Goal: Transaction & Acquisition: Purchase product/service

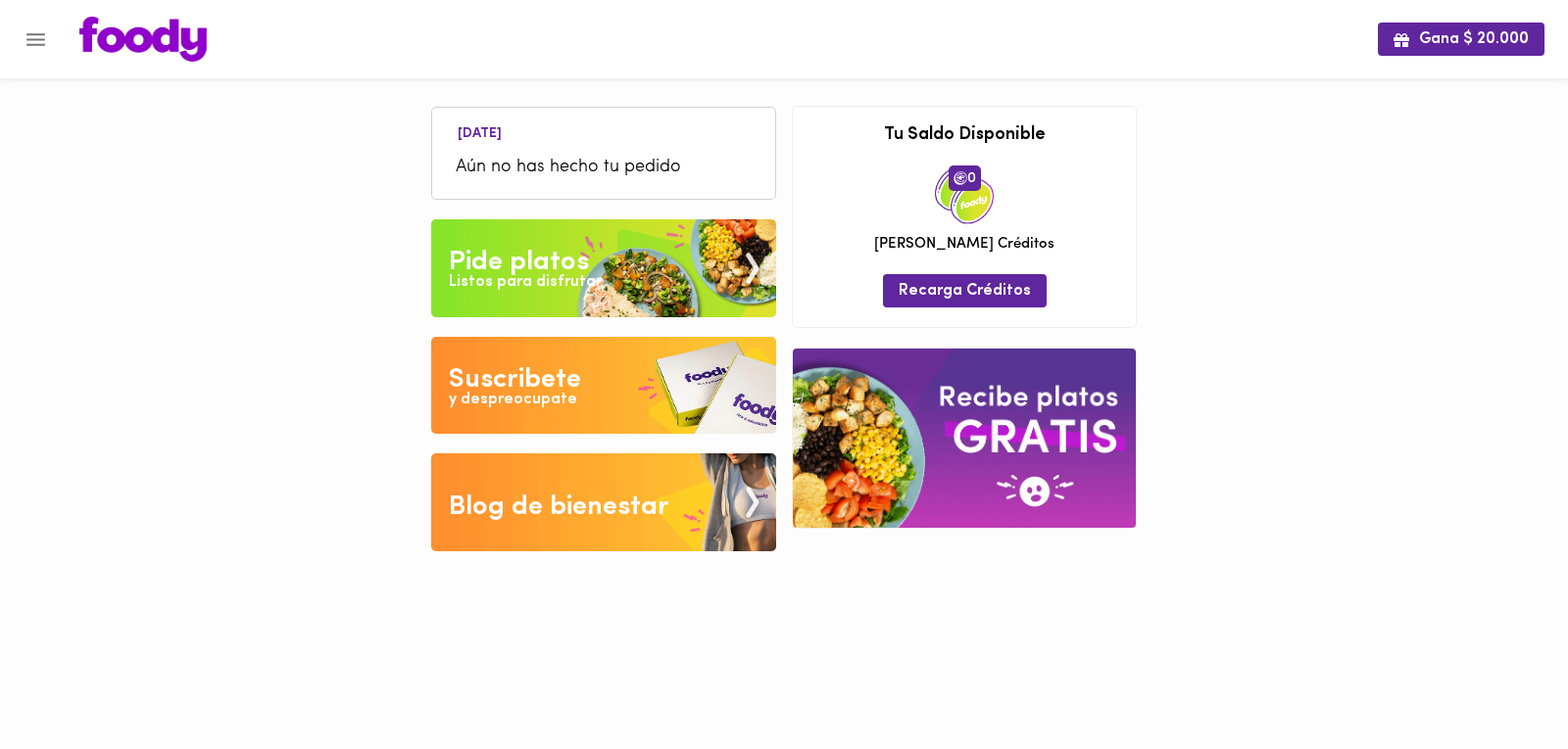
click at [44, 45] on icon "Menu" at bounding box center [36, 40] width 19 height 13
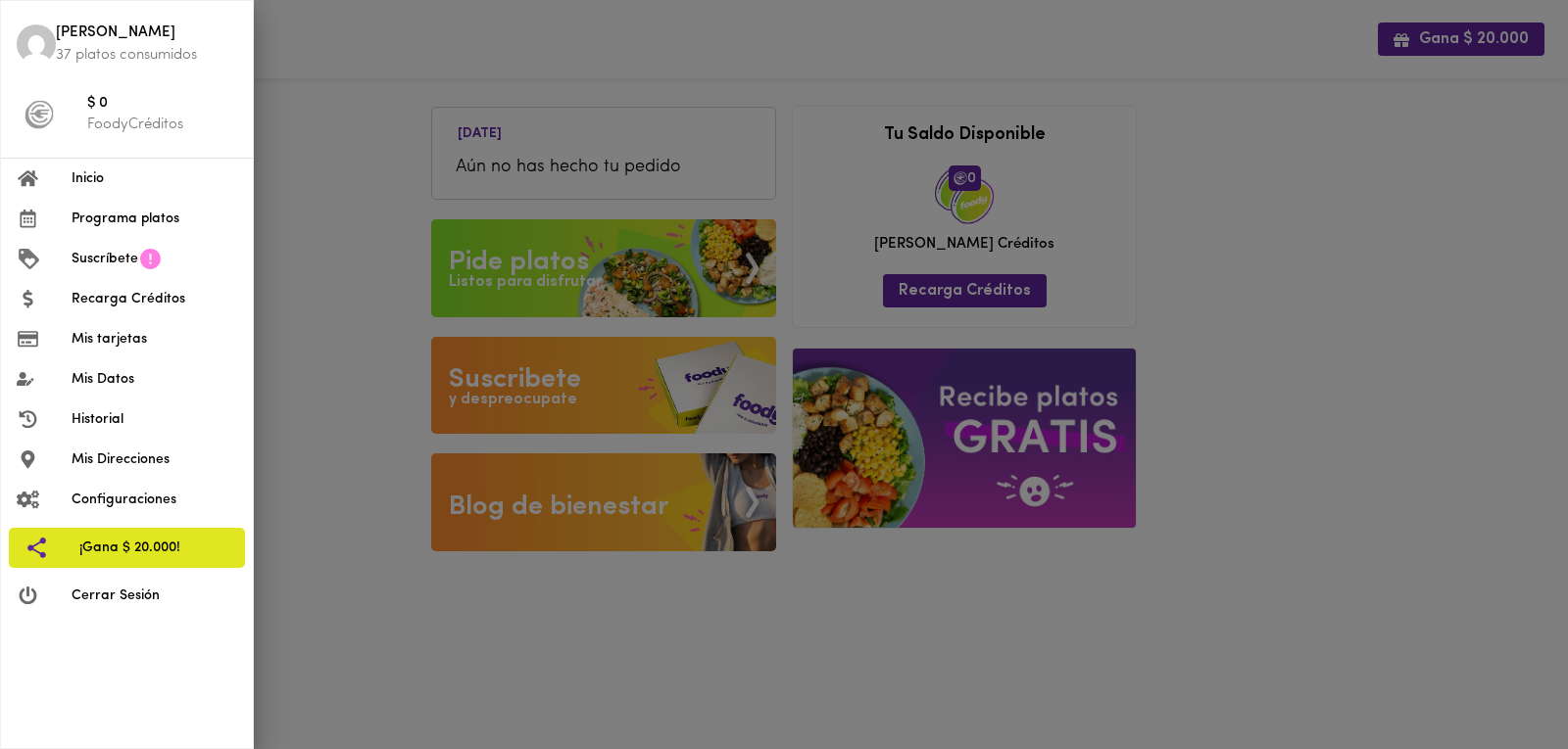
click at [103, 211] on span "Programa platos" at bounding box center [154, 219] width 166 height 21
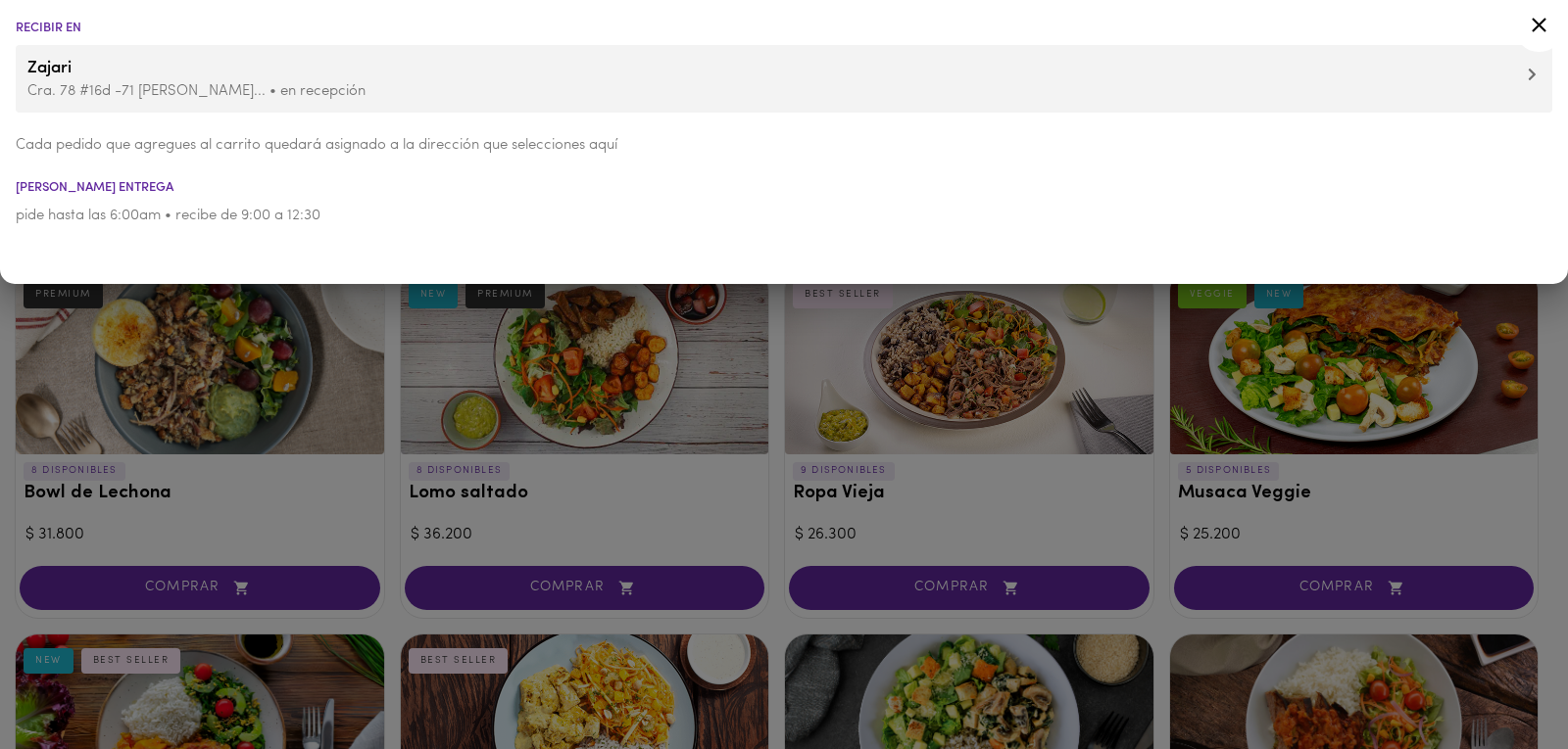
click at [379, 468] on div at bounding box center [784, 374] width 1568 height 749
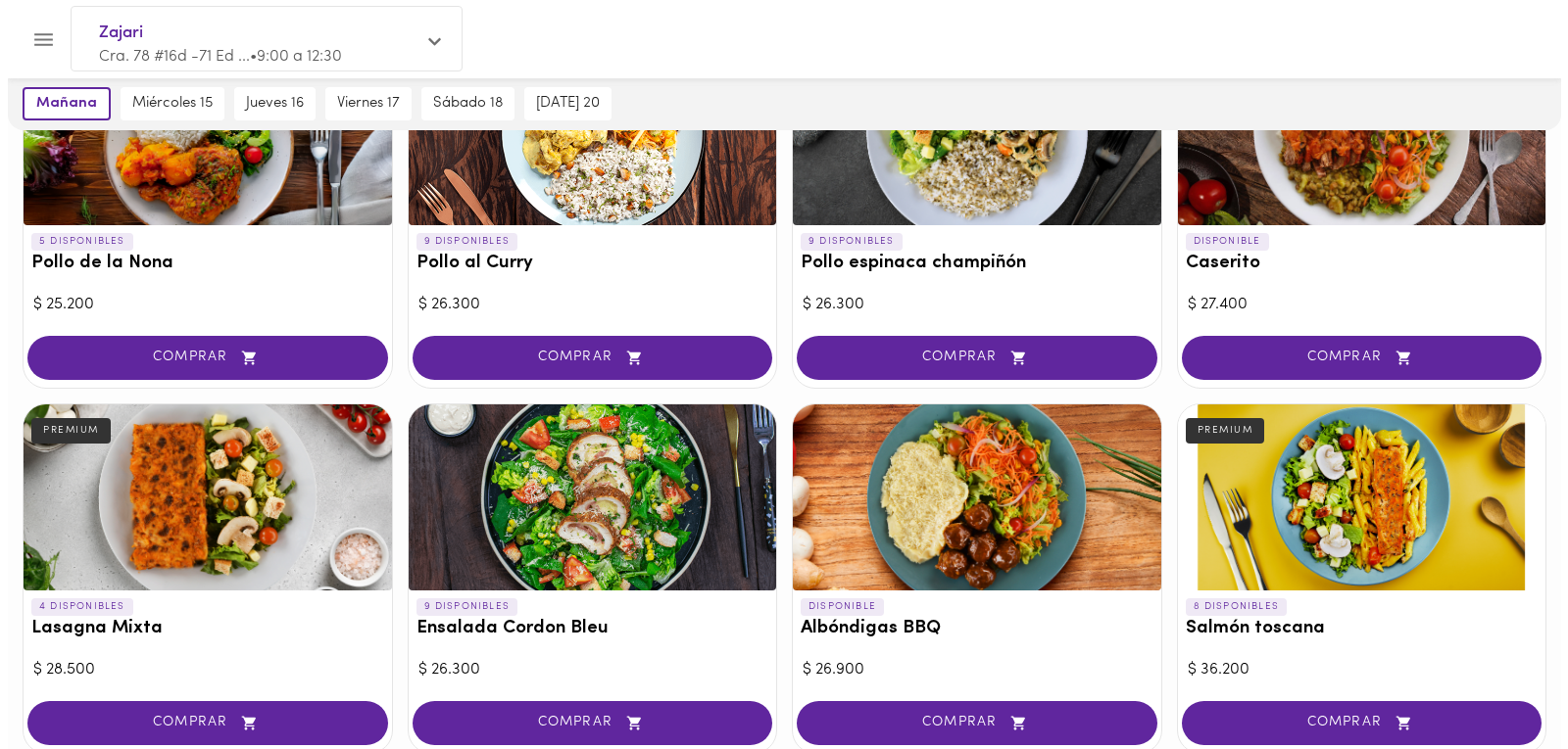
scroll to position [686, 0]
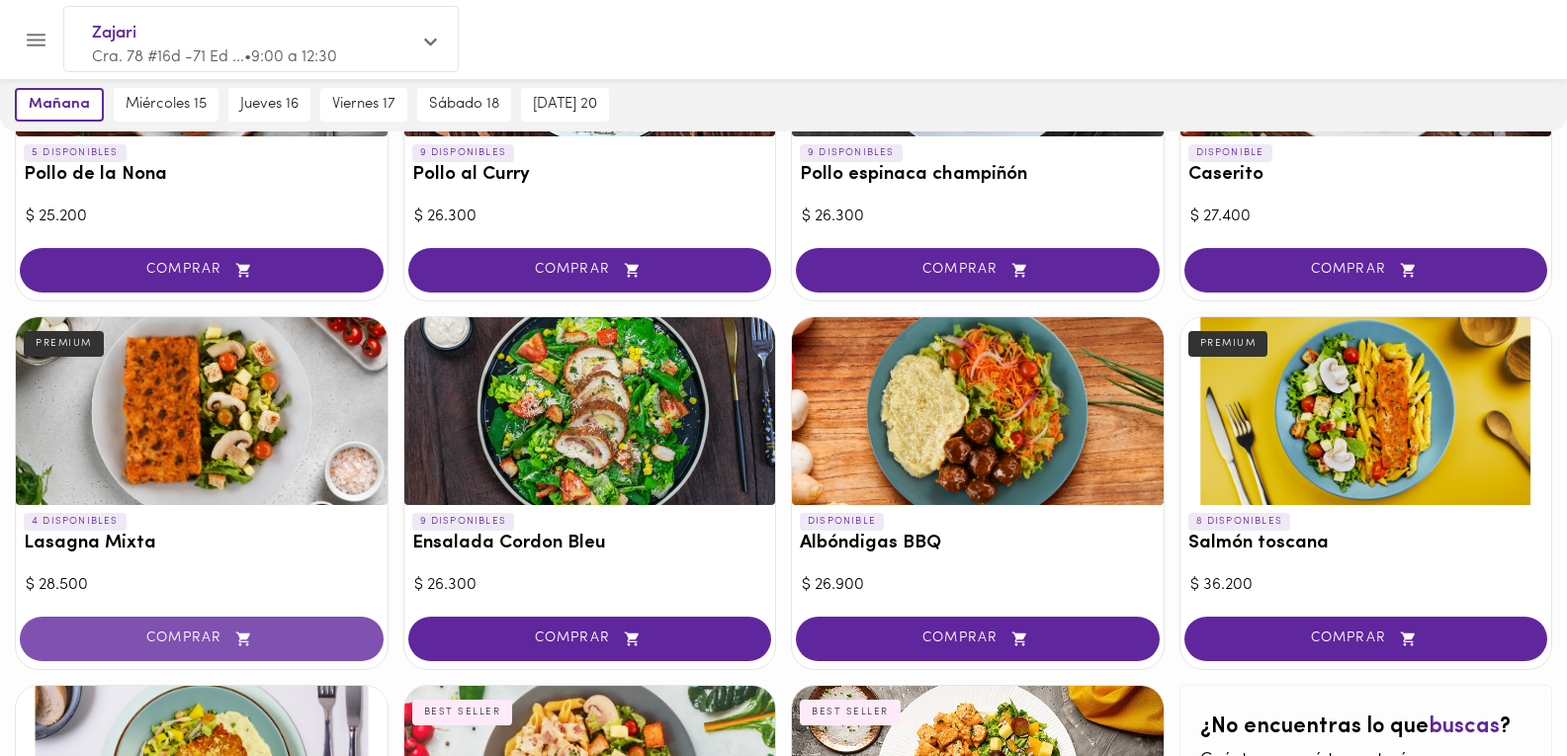
click at [204, 638] on span "COMPRAR" at bounding box center [201, 639] width 314 height 17
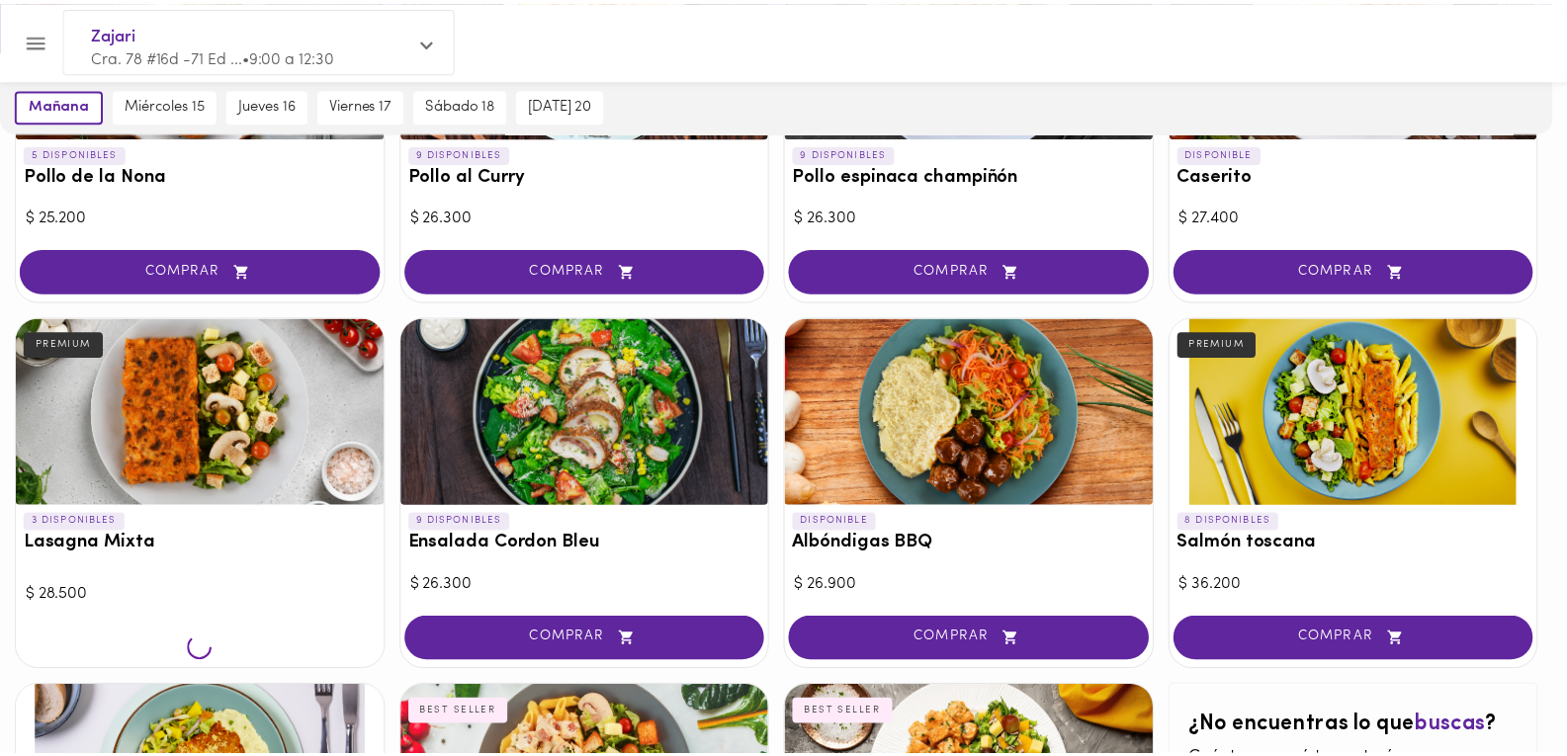
scroll to position [693, 0]
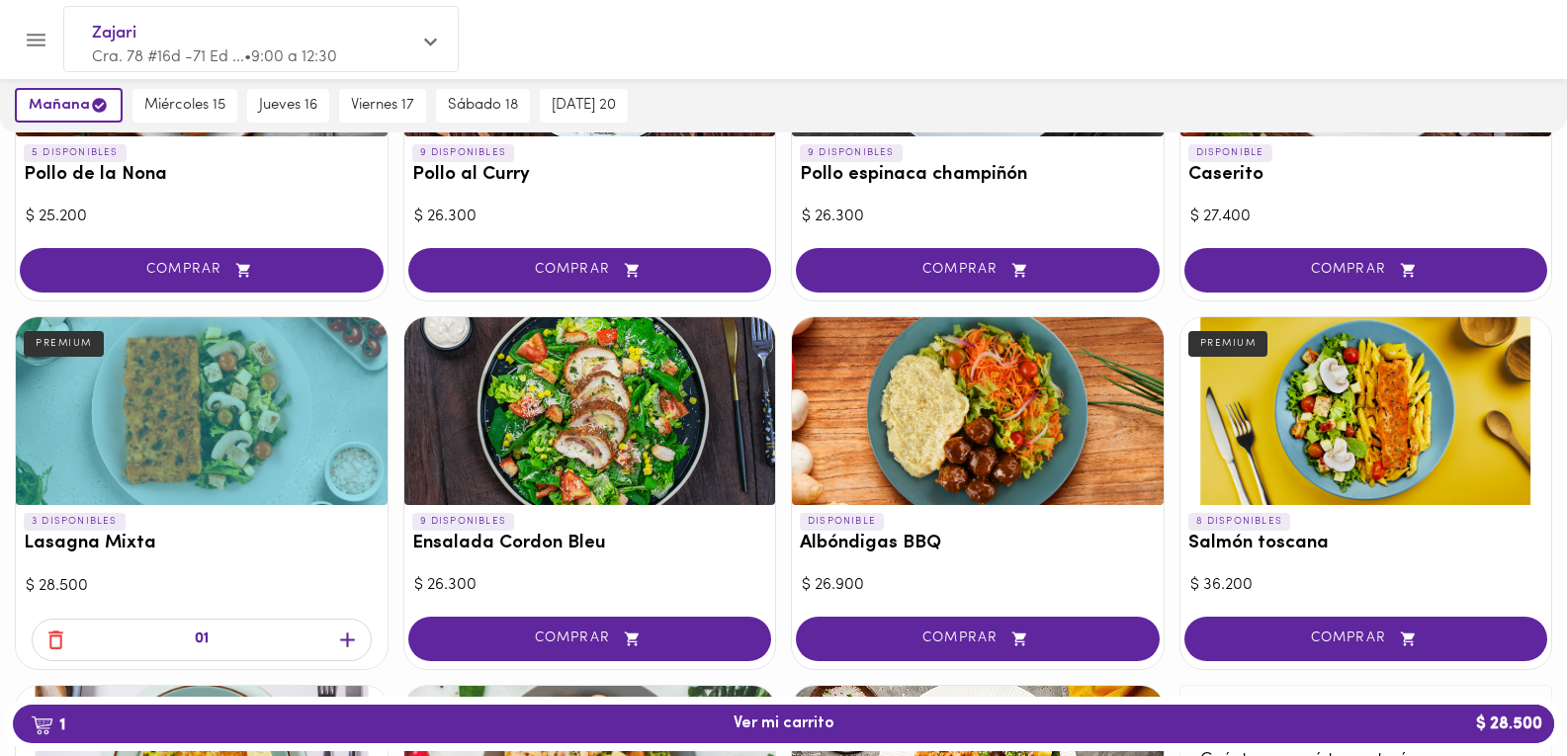
click at [345, 645] on icon "button" at bounding box center [347, 640] width 25 height 25
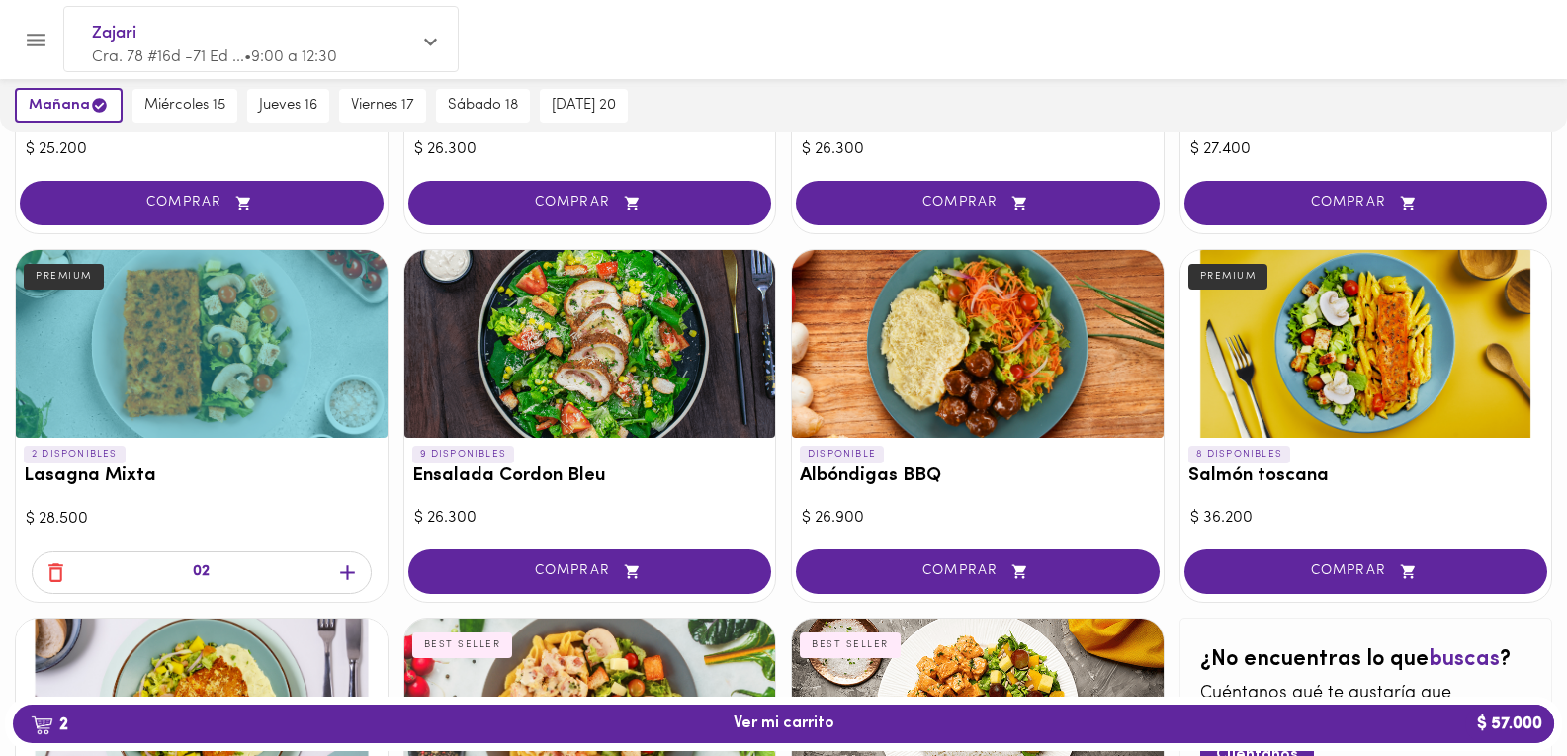
scroll to position [792, 0]
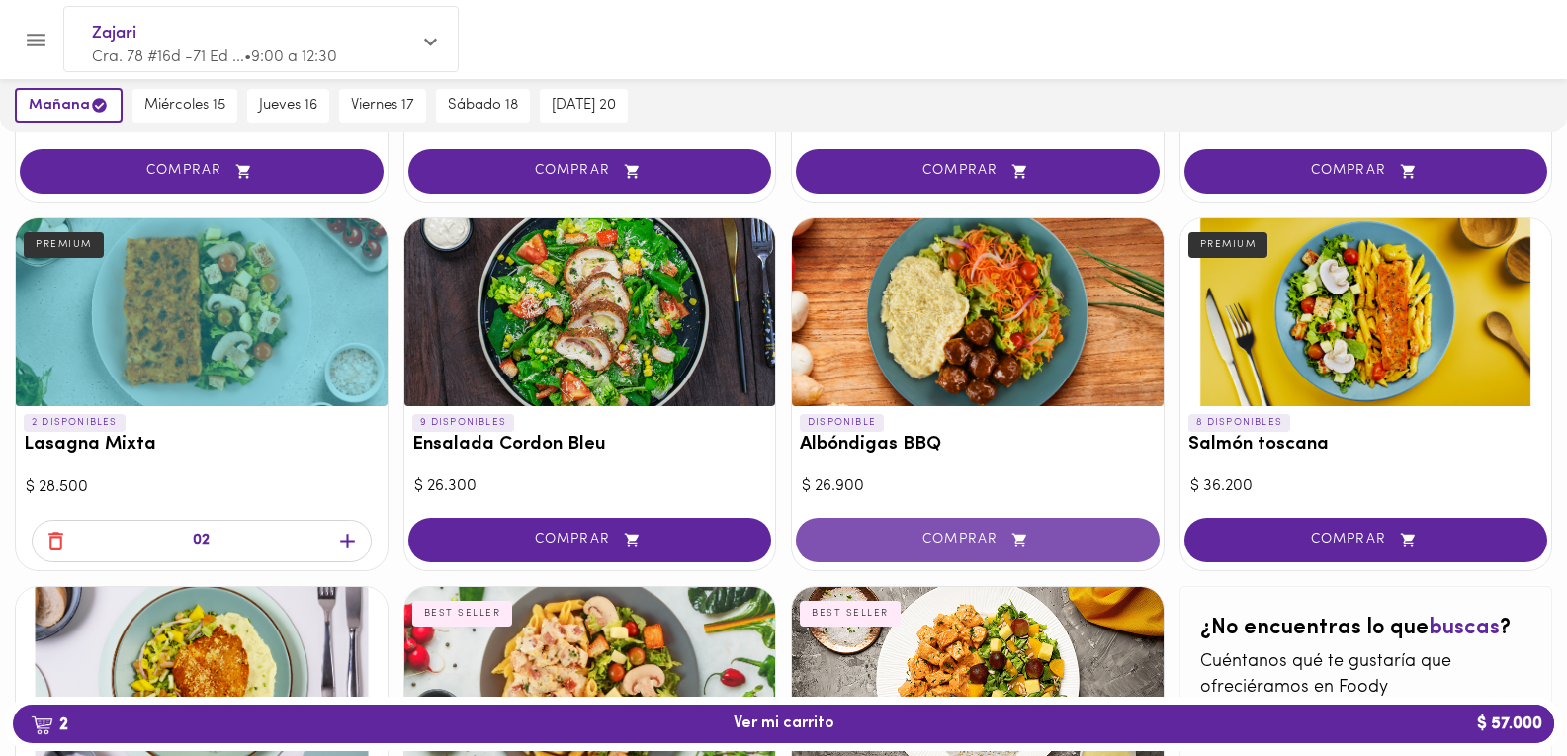
click at [1055, 545] on span "COMPRAR" at bounding box center [978, 540] width 314 height 17
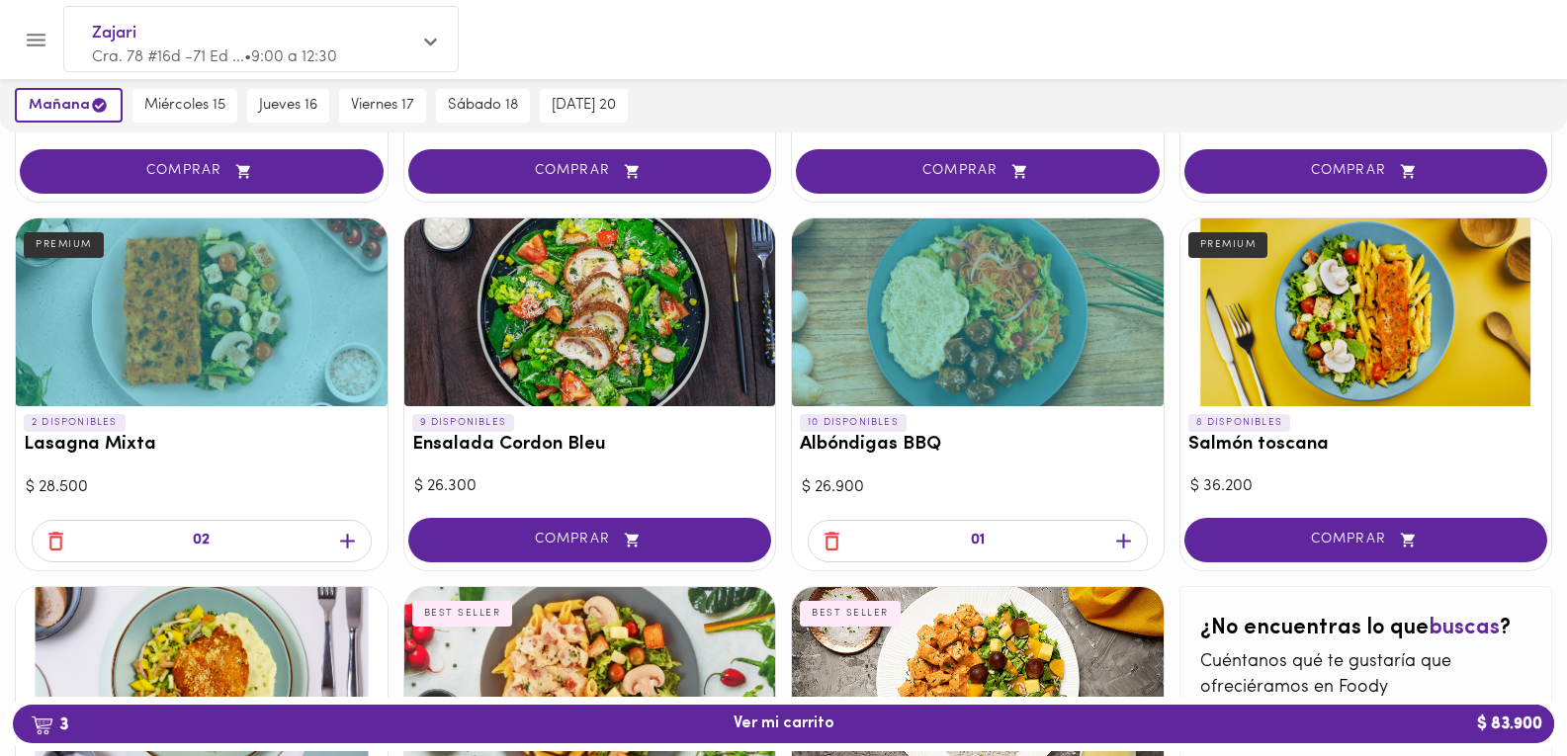
click at [1112, 540] on icon "button" at bounding box center [1123, 541] width 25 height 25
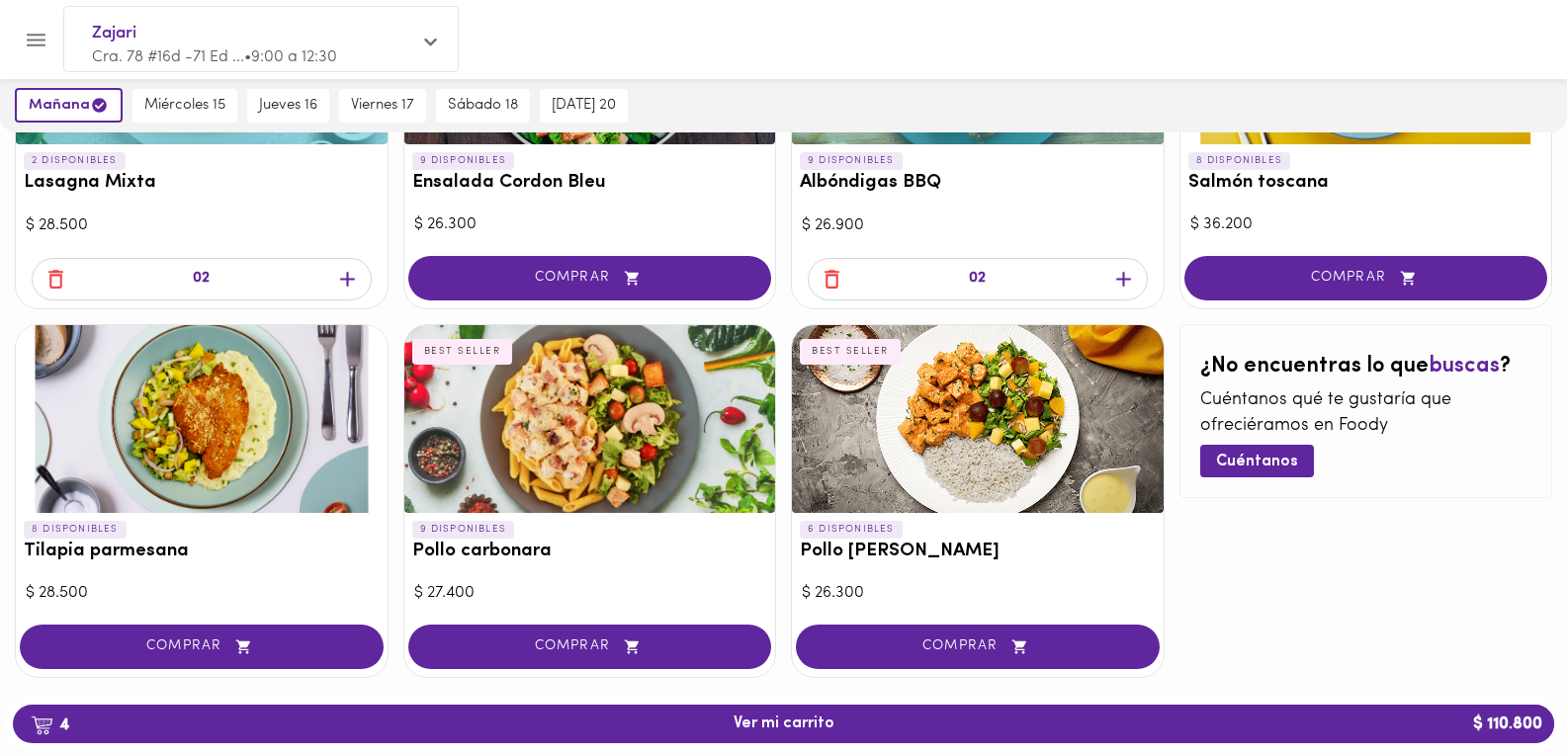
scroll to position [1089, 0]
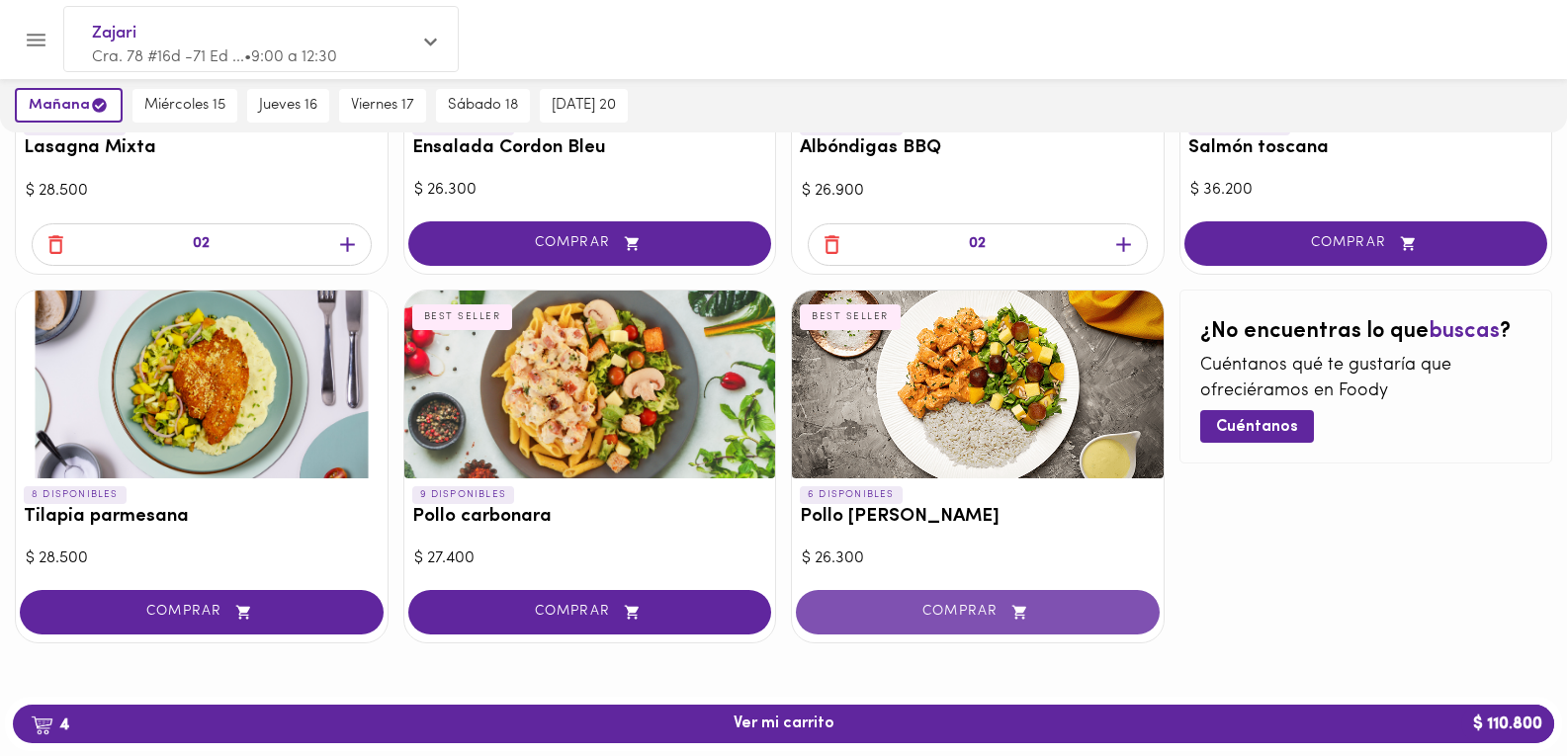
click at [1011, 612] on icon "button" at bounding box center [1019, 612] width 25 height 17
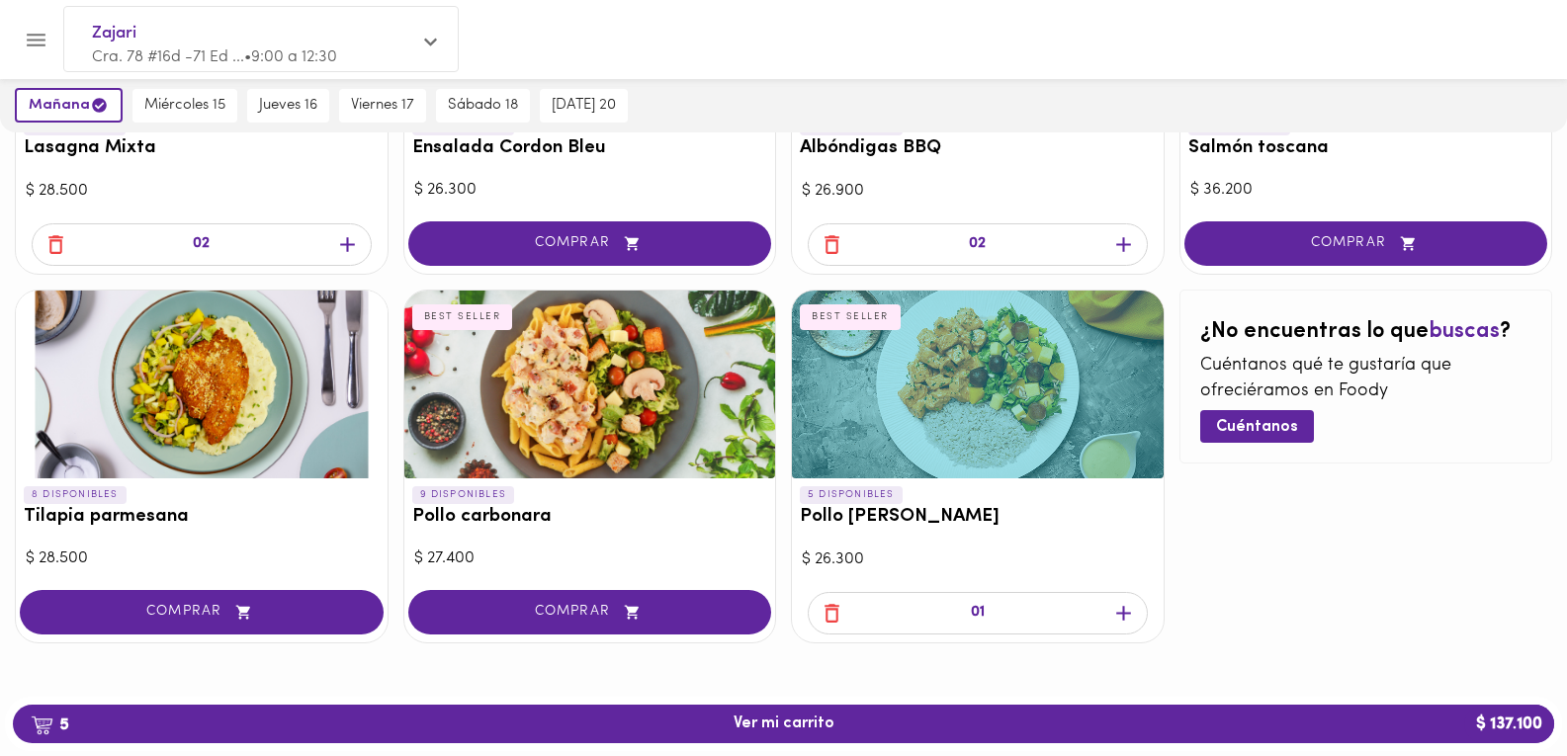
click at [1116, 609] on icon "button" at bounding box center [1123, 613] width 25 height 25
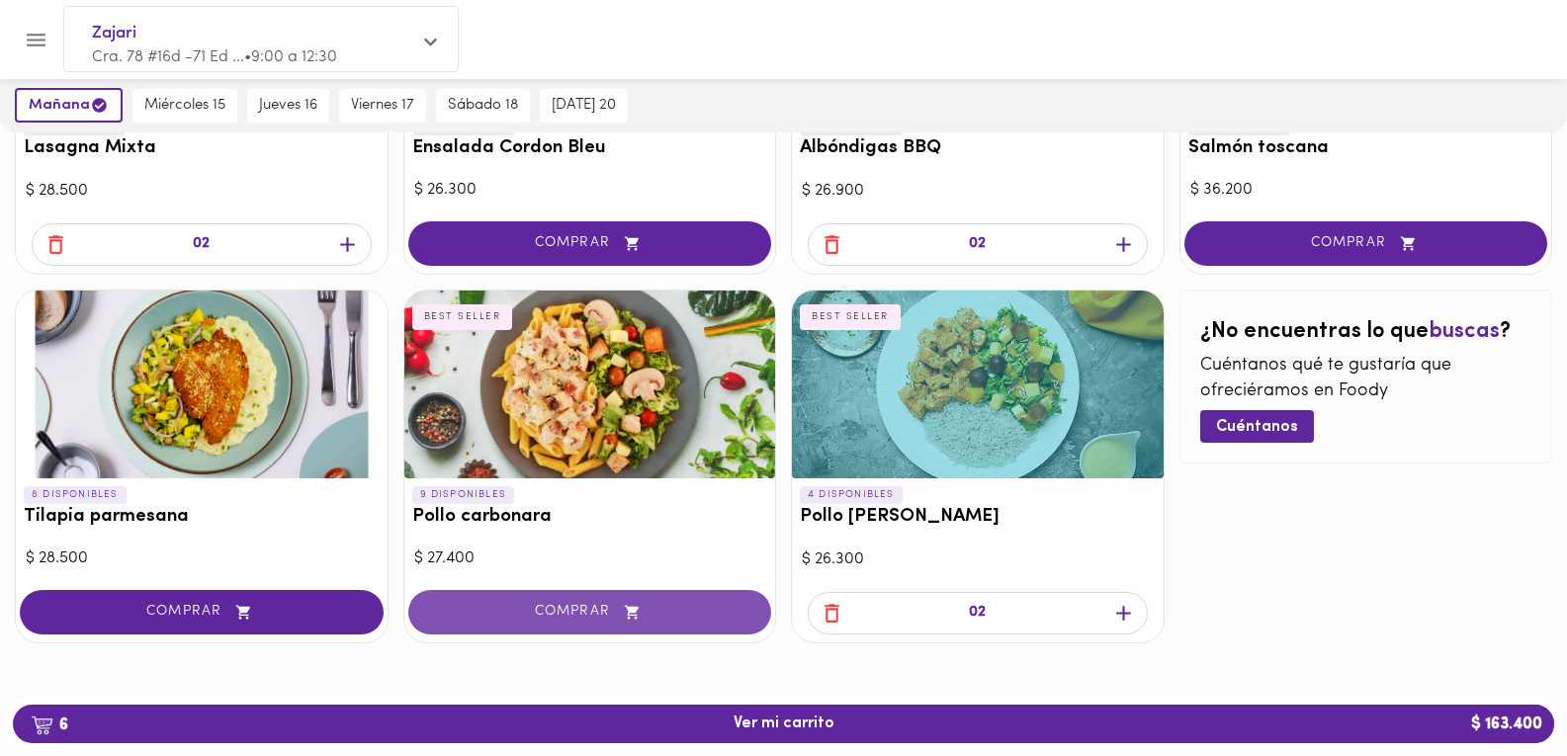
click at [657, 619] on span "COMPRAR" at bounding box center [590, 612] width 314 height 17
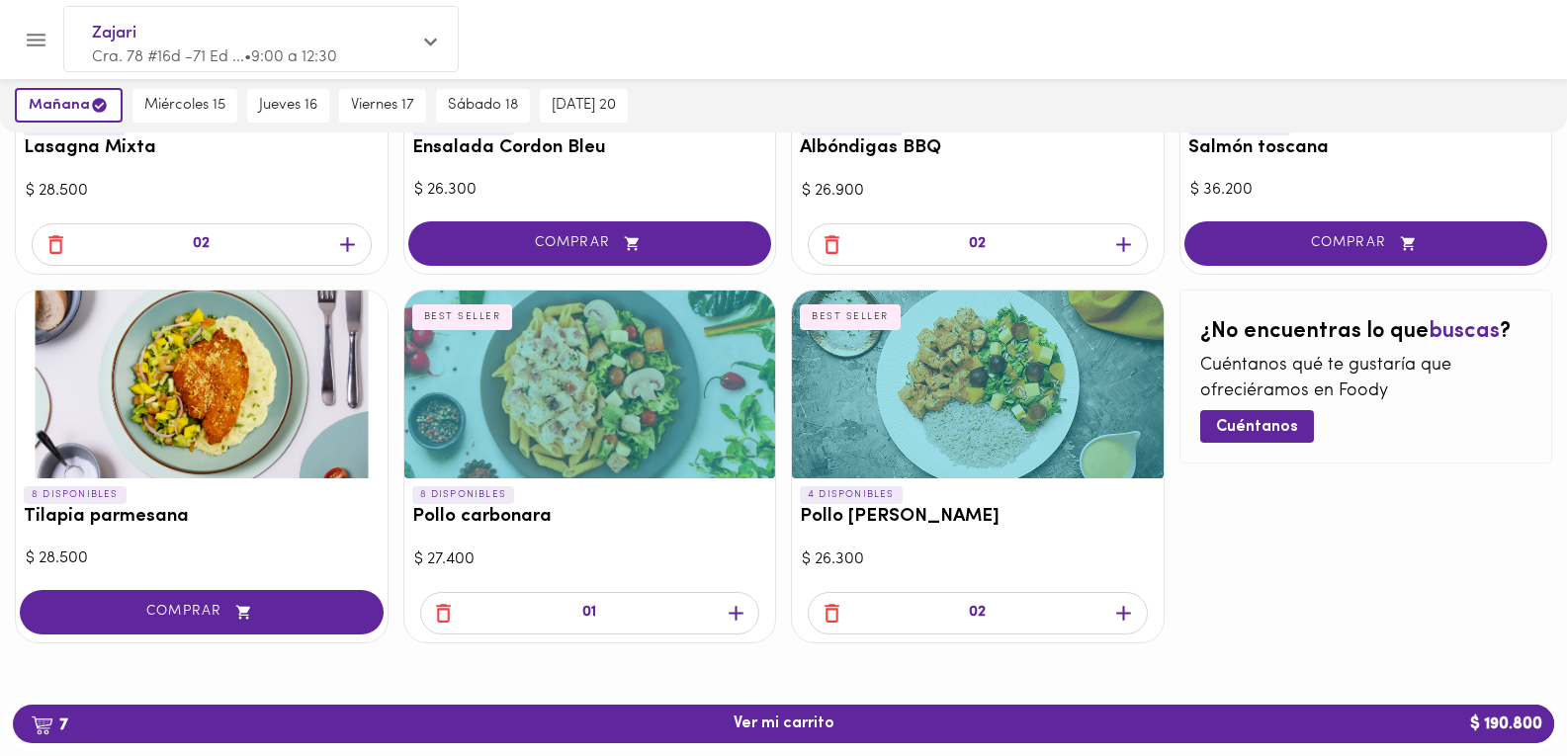
click at [748, 606] on span "button" at bounding box center [736, 613] width 30 height 25
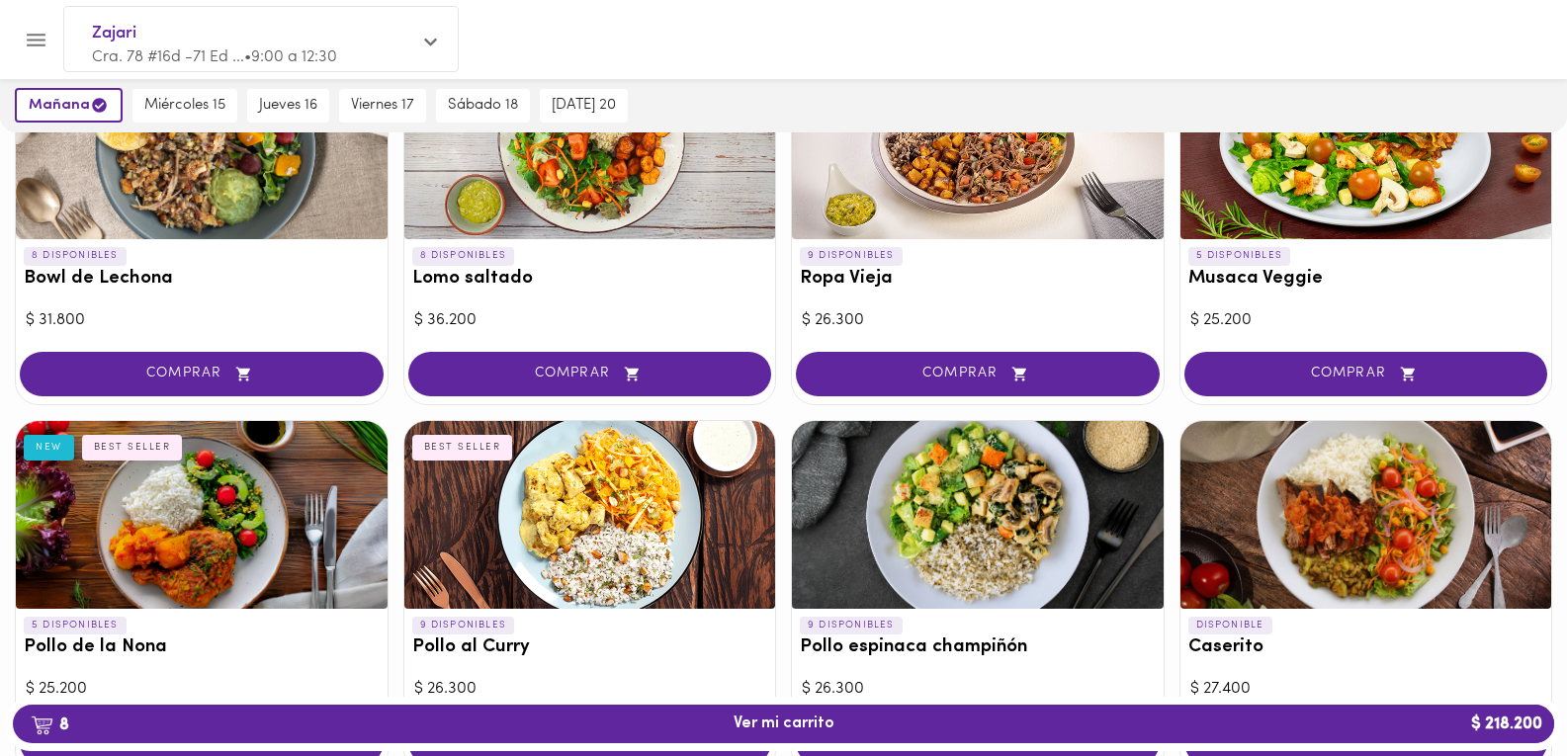
scroll to position [0, 0]
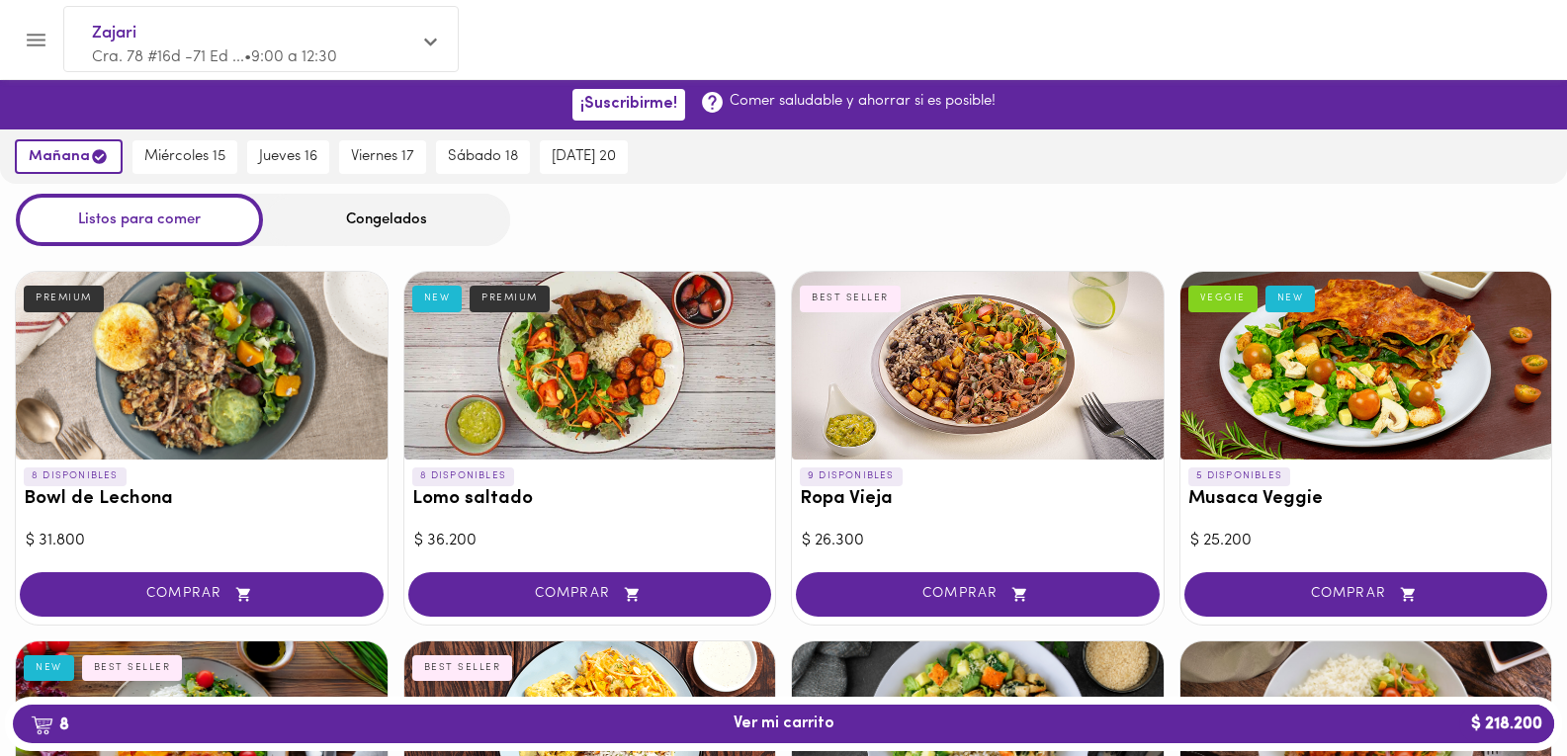
click at [351, 219] on div "Congelados" at bounding box center [386, 220] width 247 height 52
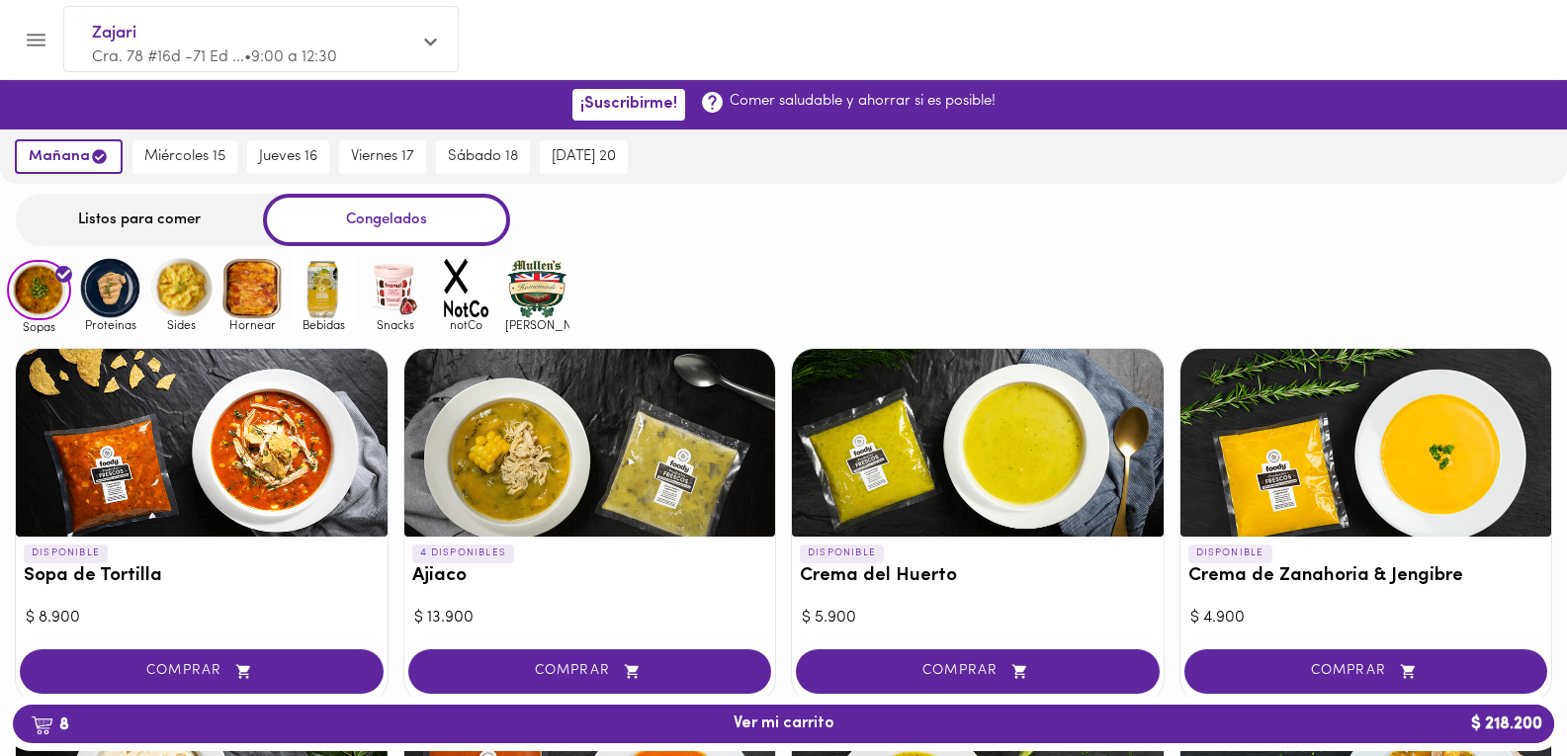
click at [131, 302] on img at bounding box center [110, 288] width 64 height 64
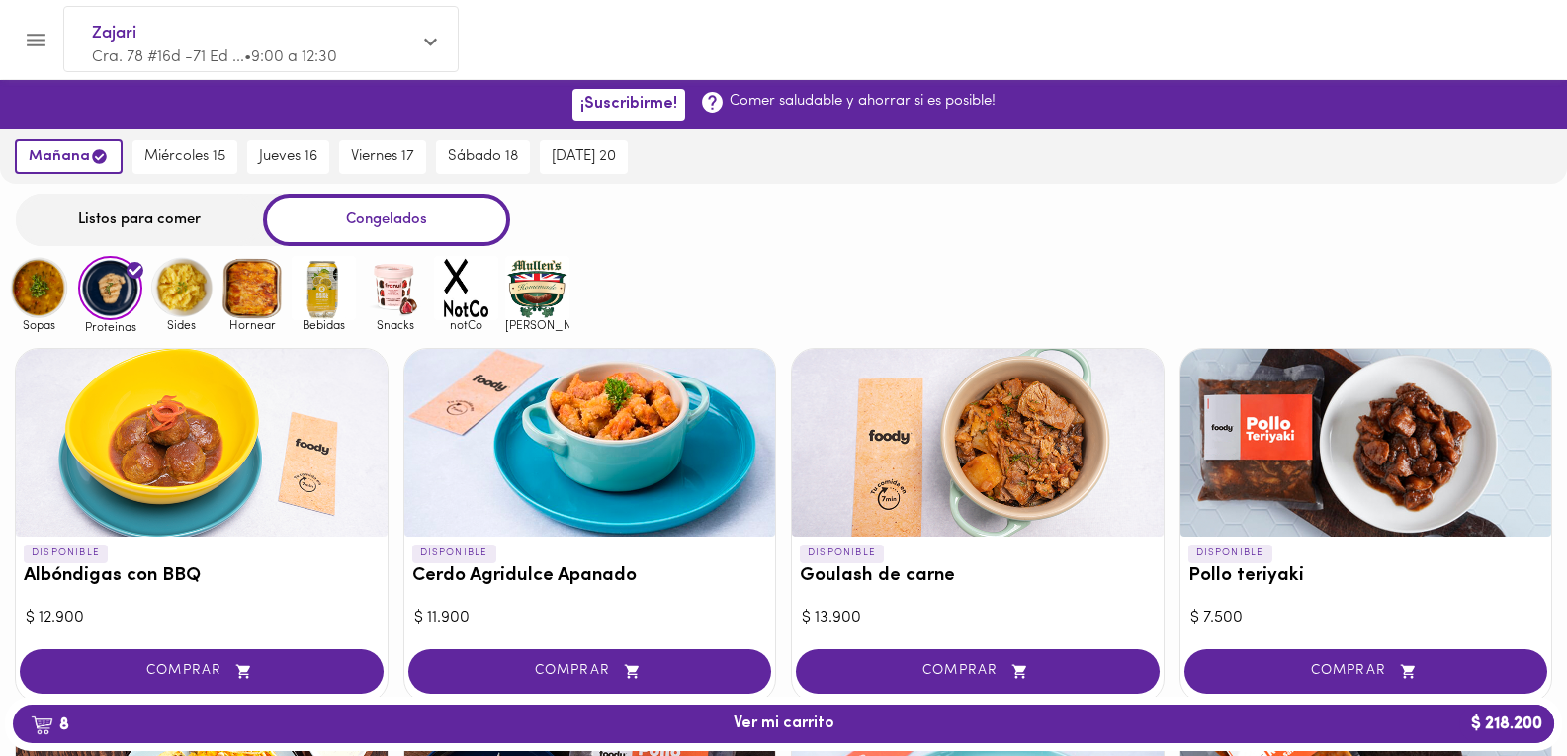
click at [240, 301] on img at bounding box center [252, 288] width 64 height 64
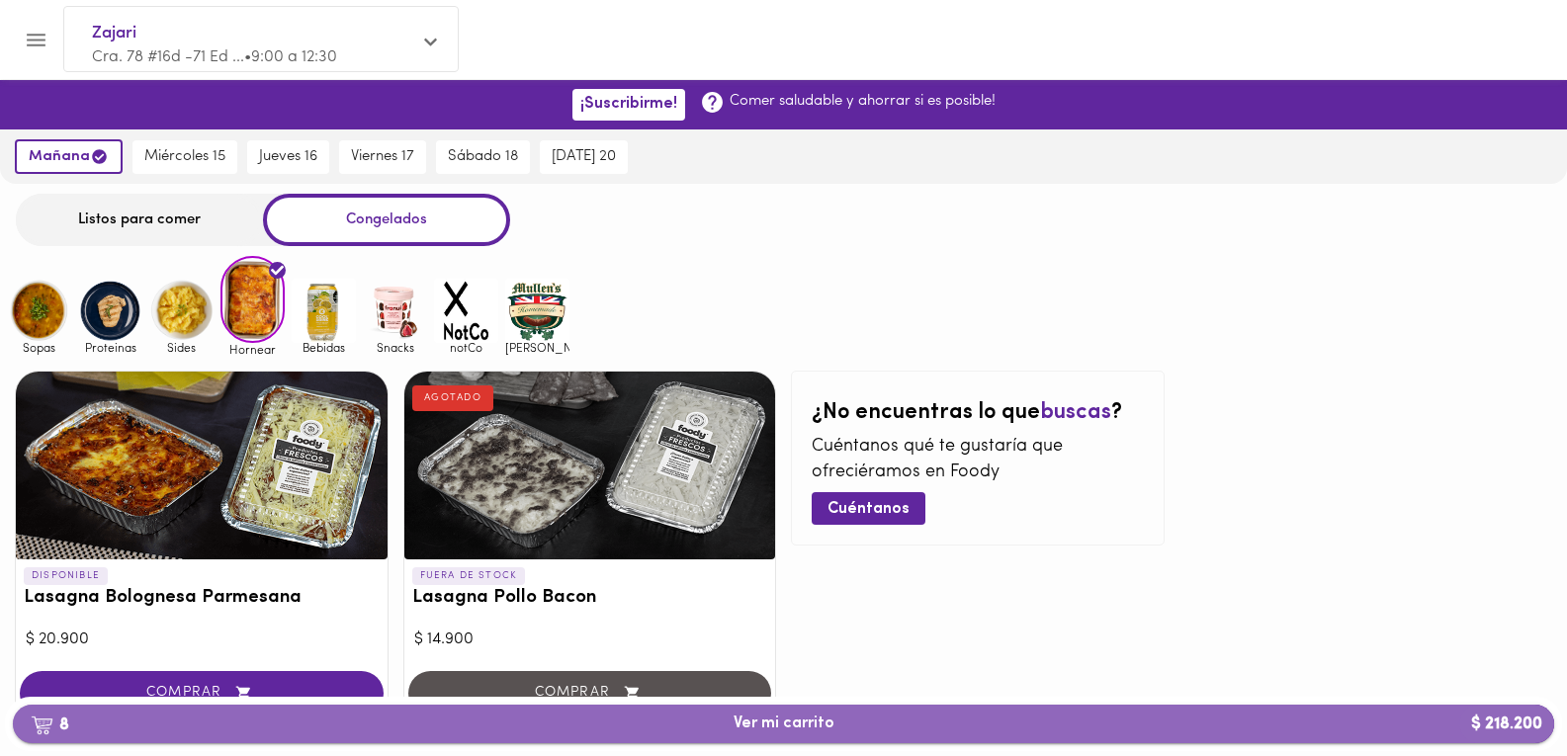
click at [777, 736] on button "8 Ver mi carrito $ 218.200" at bounding box center [783, 724] width 1541 height 39
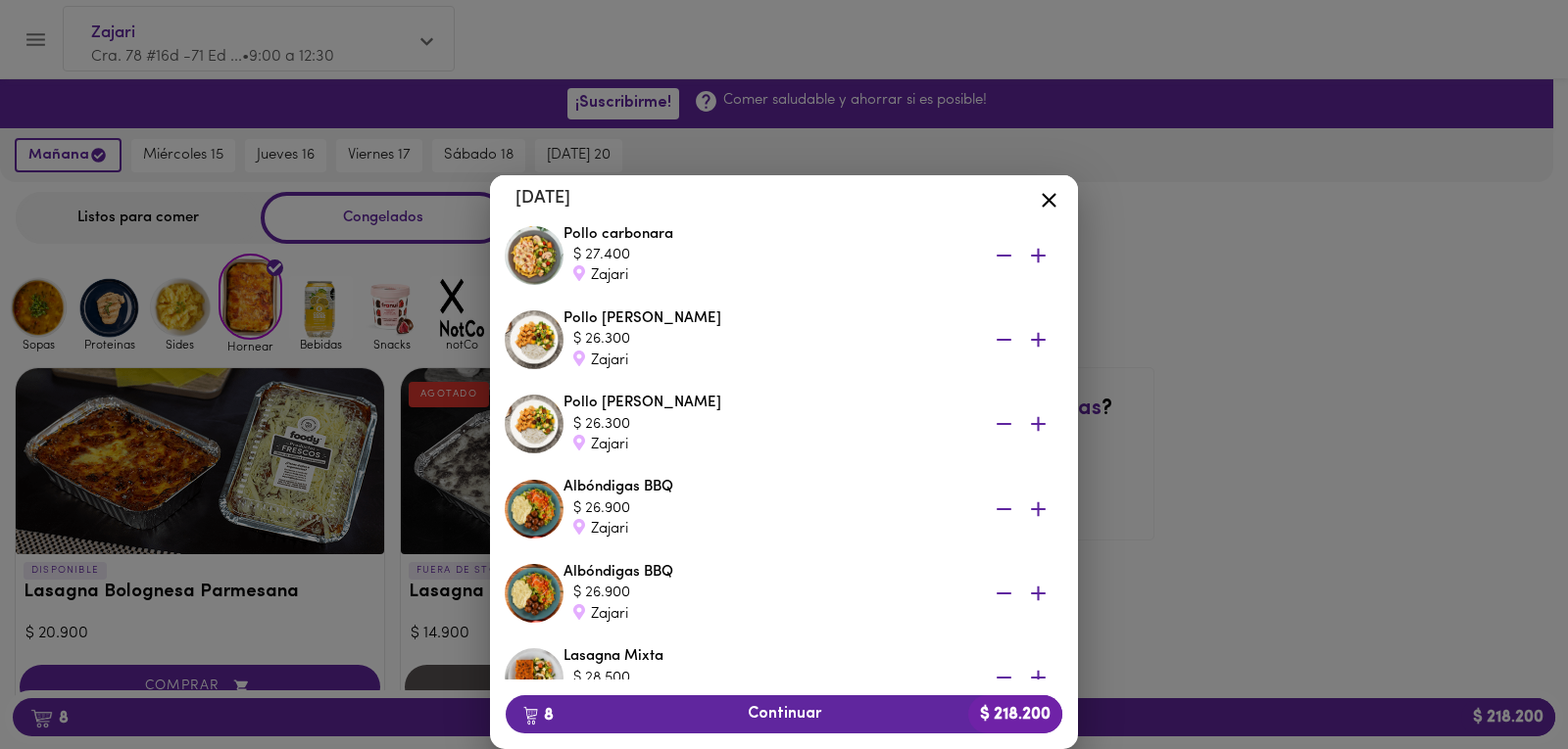
scroll to position [196, 0]
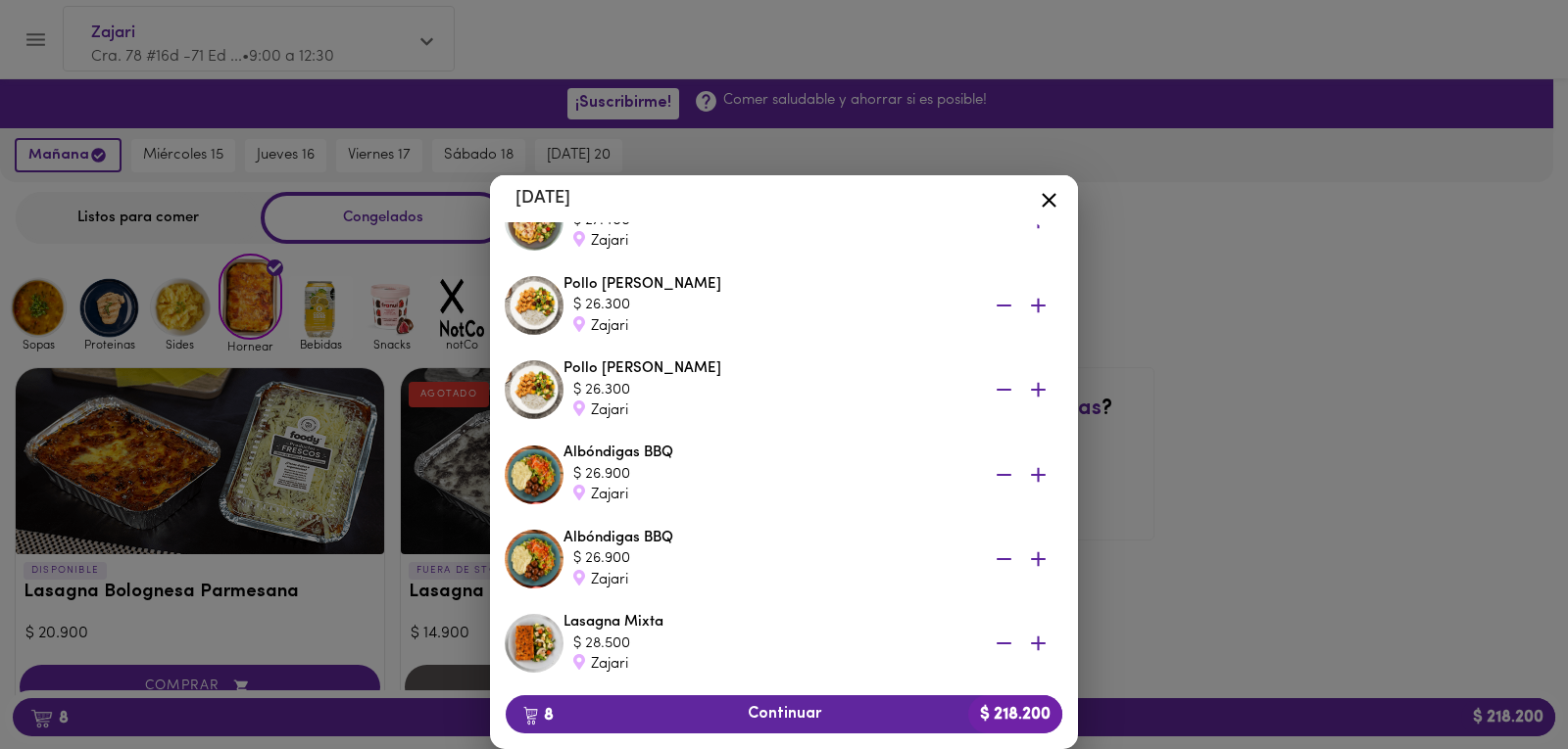
click at [997, 305] on icon "button" at bounding box center [1004, 305] width 25 height 25
click at [992, 308] on icon "button" at bounding box center [1004, 305] width 25 height 25
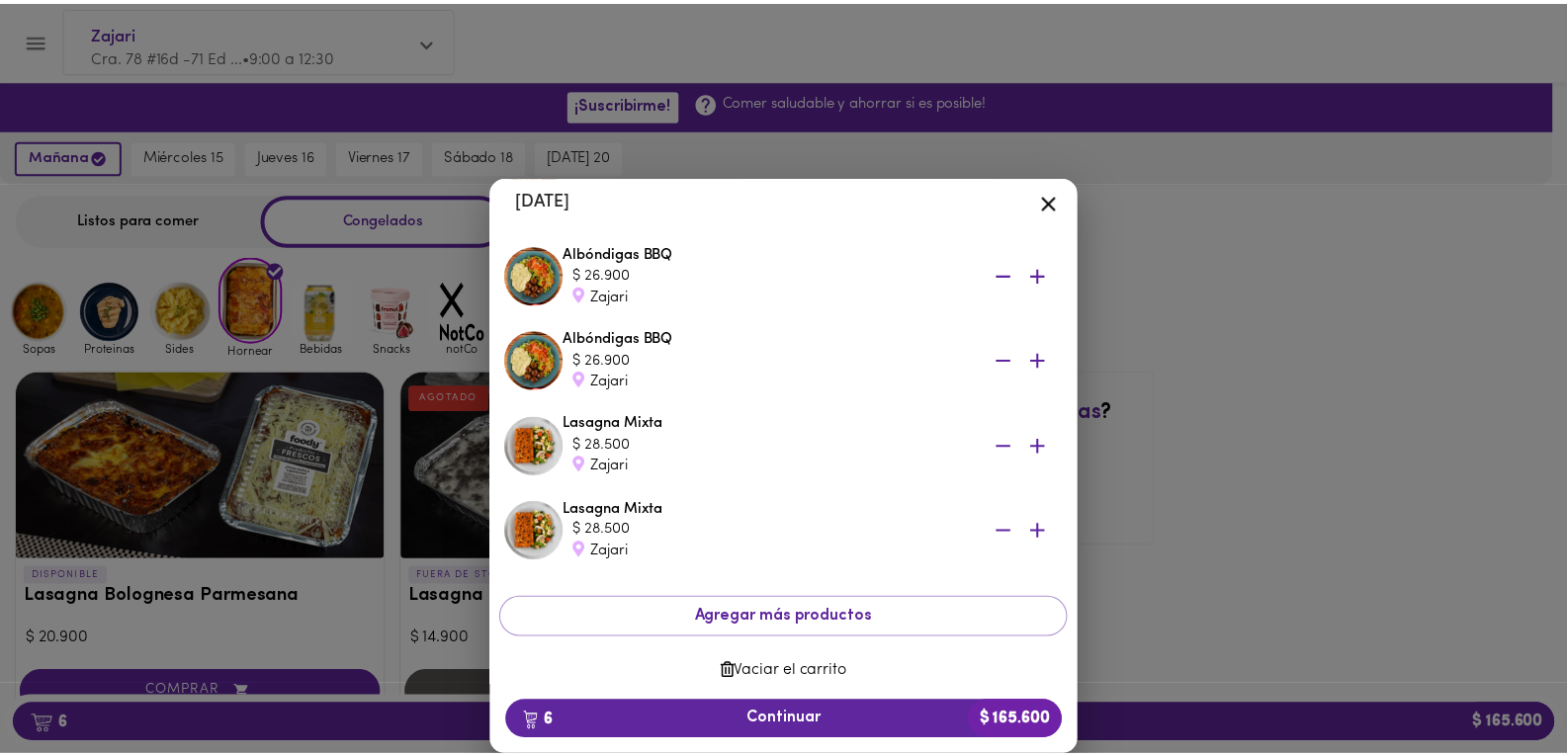
scroll to position [247, 0]
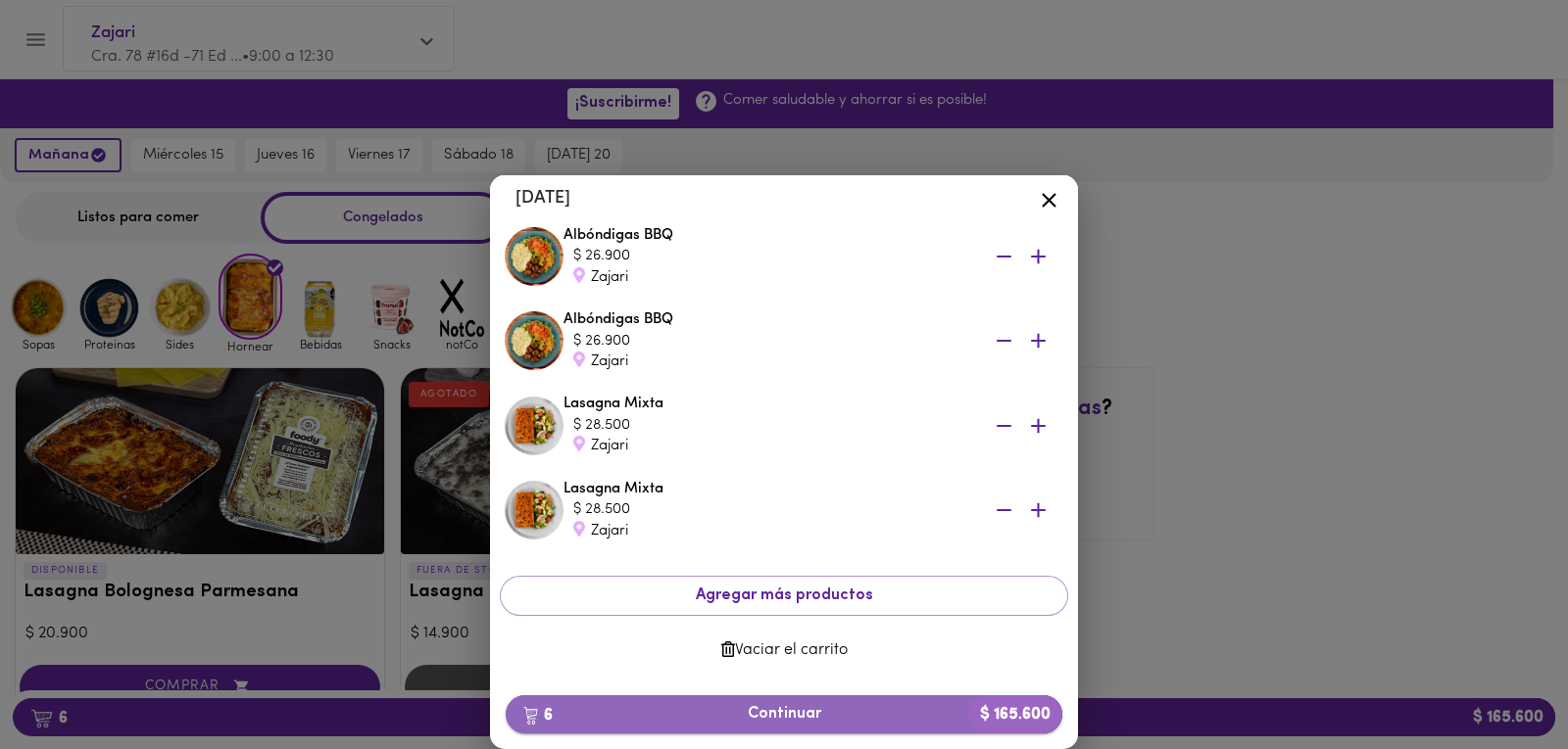
click at [772, 712] on span "6 Continuar $ 165.600" at bounding box center [784, 714] width 525 height 19
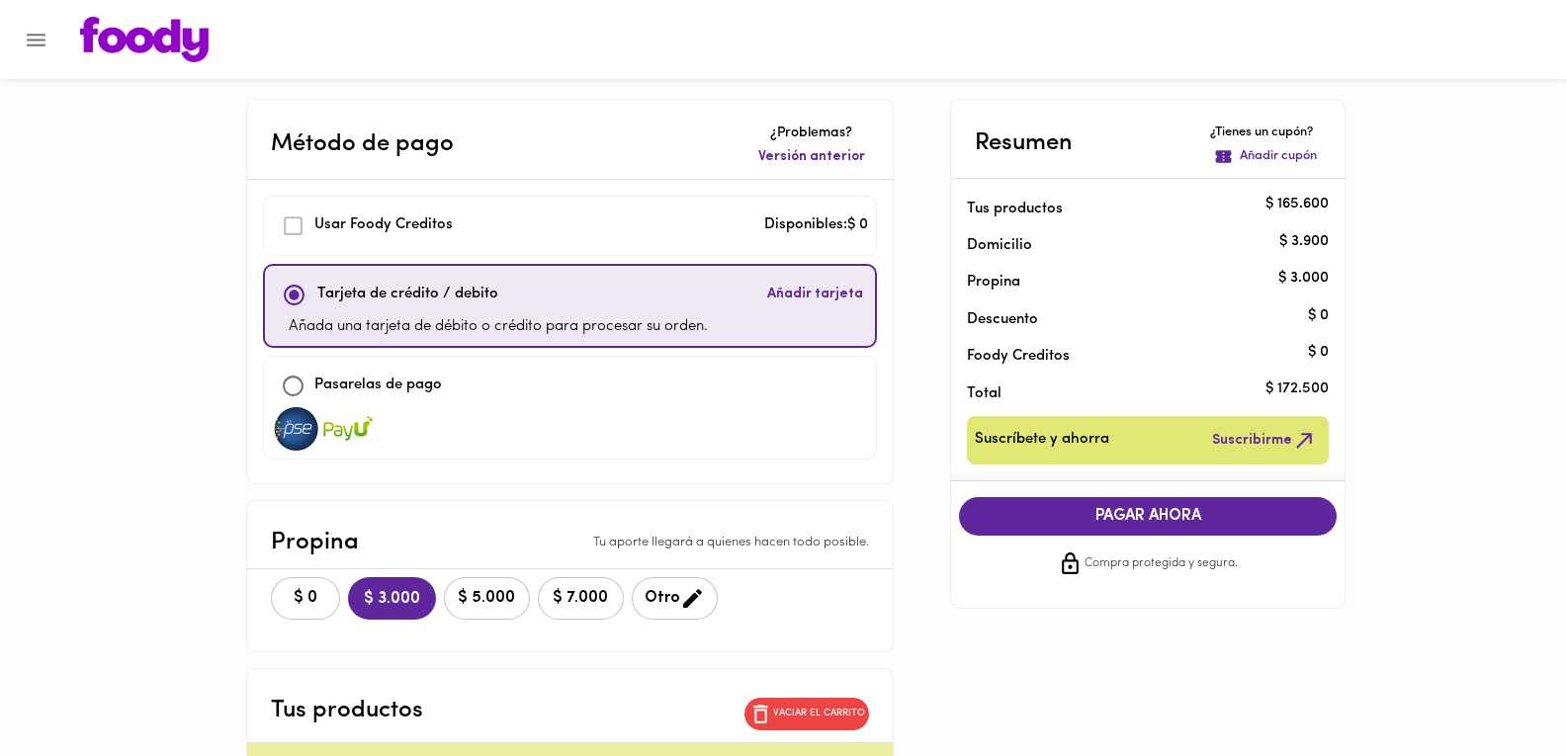
click at [589, 400] on div "Pasarelas de pago" at bounding box center [570, 386] width 596 height 43
checkbox input "false"
checkbox input "true"
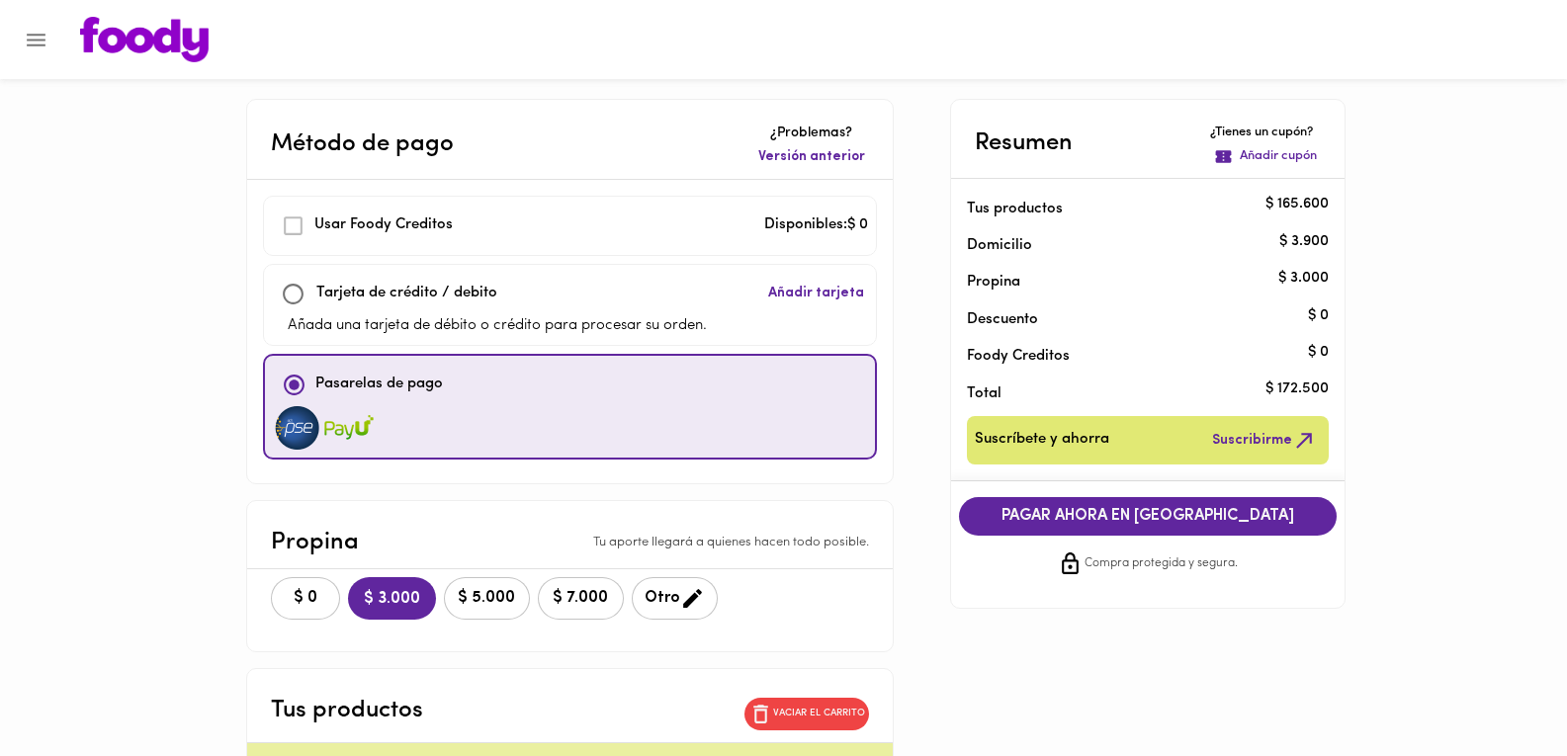
click at [1054, 511] on span "PAGAR AHORA EN [GEOGRAPHIC_DATA]" at bounding box center [1148, 516] width 338 height 19
